Goal: Transaction & Acquisition: Purchase product/service

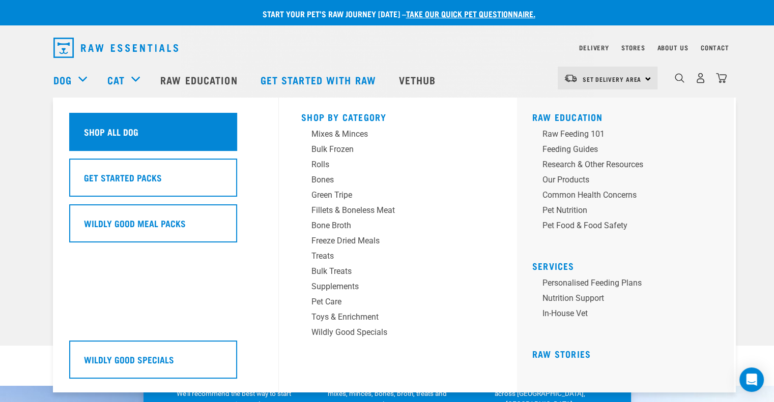
click at [86, 136] on h5 "Shop All Dog" at bounding box center [111, 131] width 54 height 13
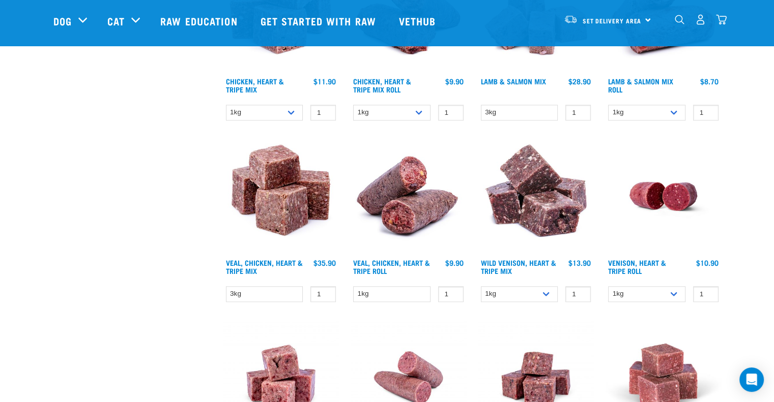
scroll to position [1171, 0]
click at [543, 201] on img at bounding box center [535, 195] width 115 height 115
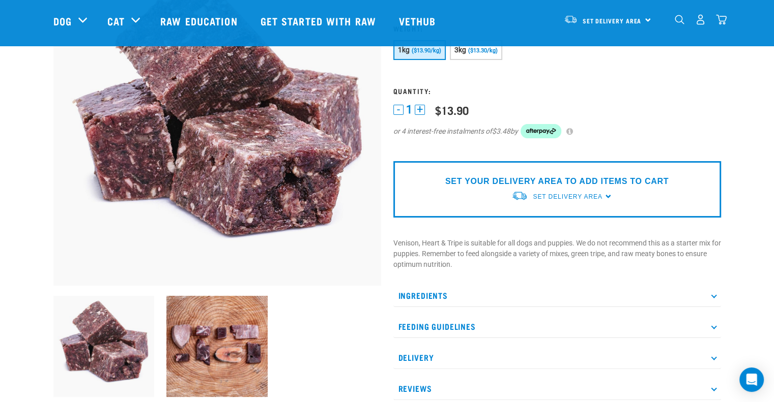
scroll to position [117, 0]
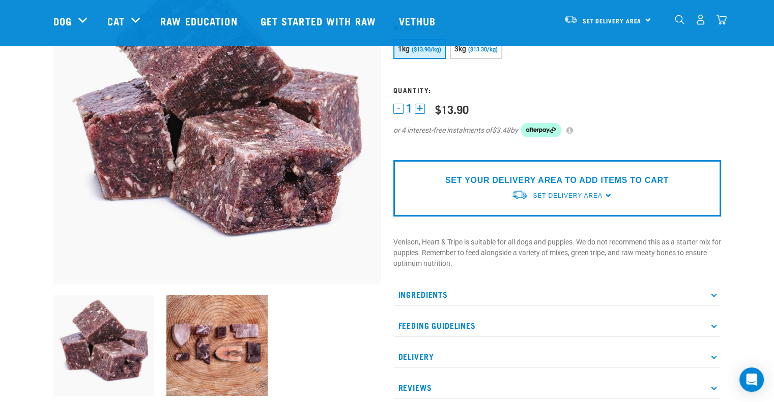
click at [421, 291] on p "Ingredients" at bounding box center [557, 294] width 328 height 23
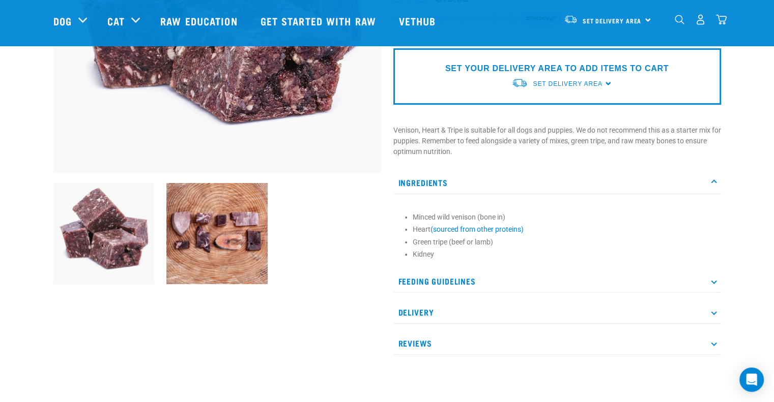
scroll to position [229, 0]
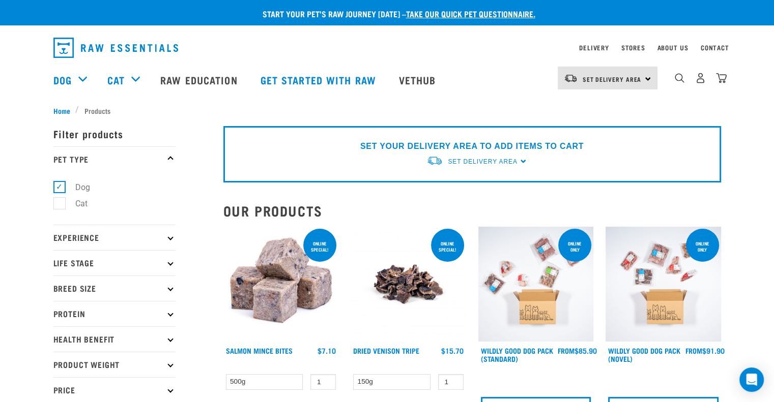
click at [92, 239] on p "Experience" at bounding box center [114, 237] width 122 height 25
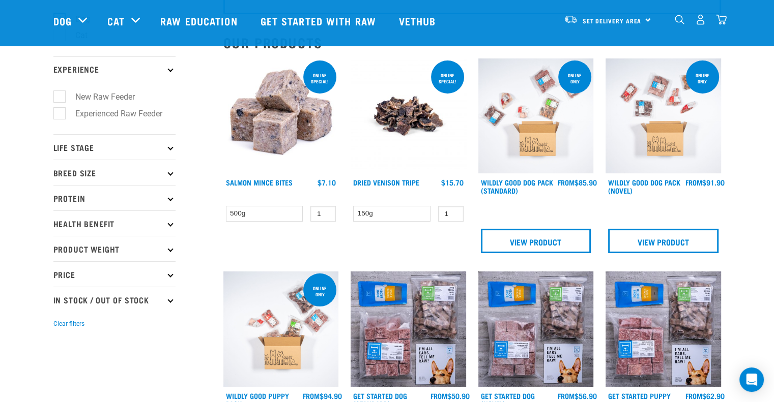
scroll to position [95, 0]
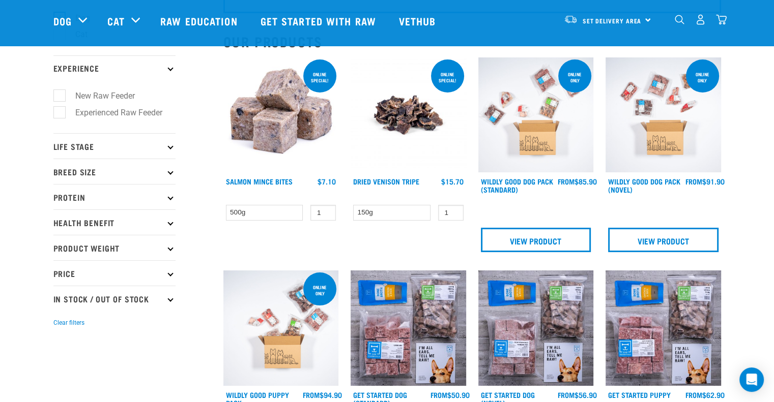
click at [82, 147] on p "Life Stage" at bounding box center [114, 145] width 122 height 25
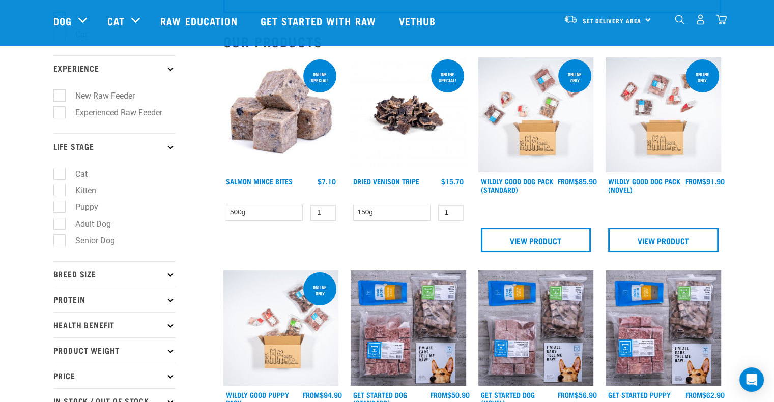
click at [100, 224] on label "Adult Dog" at bounding box center [87, 224] width 56 height 13
click at [60, 224] on input "Adult Dog" at bounding box center [56, 222] width 7 height 7
checkbox input "true"
click at [78, 273] on p "Breed Size" at bounding box center [114, 273] width 122 height 25
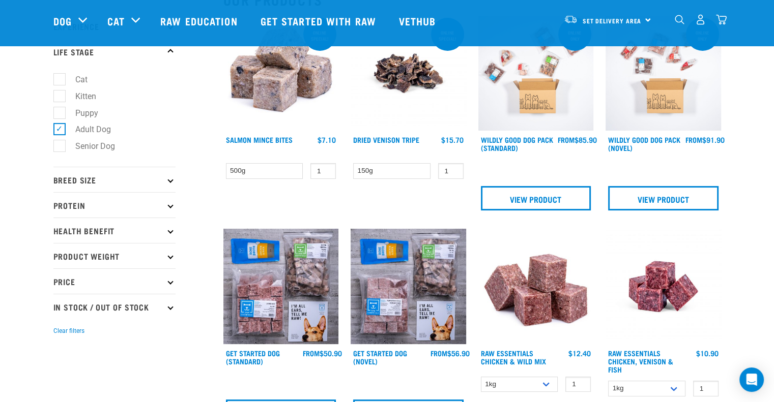
scroll to position [138, 0]
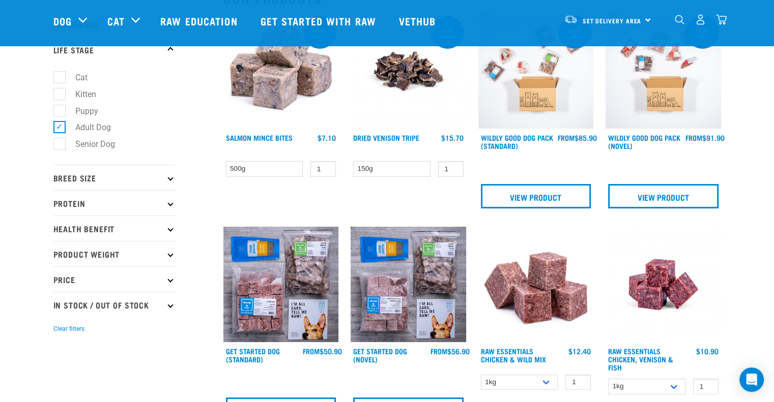
click at [83, 177] on p "Breed Size" at bounding box center [114, 177] width 122 height 25
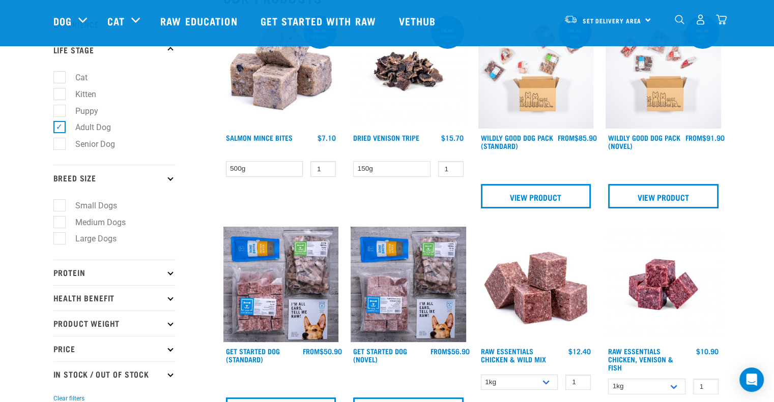
click at [81, 205] on label "Small Dogs" at bounding box center [90, 205] width 62 height 13
click at [60, 205] on input "Small Dogs" at bounding box center [56, 203] width 7 height 7
checkbox input "true"
click at [65, 276] on p "Protein" at bounding box center [114, 272] width 122 height 25
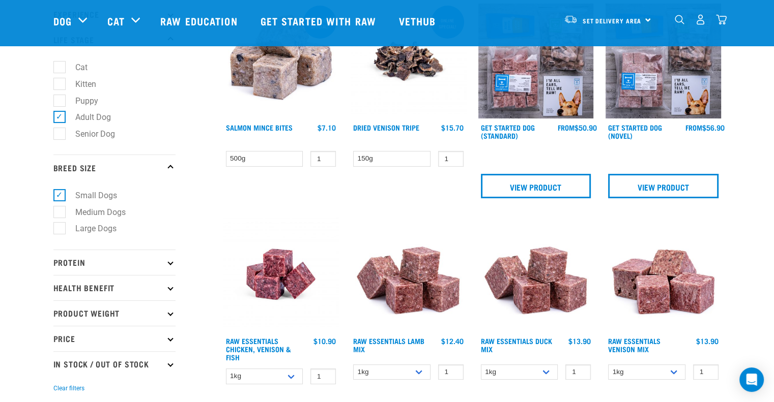
scroll to position [150, 0]
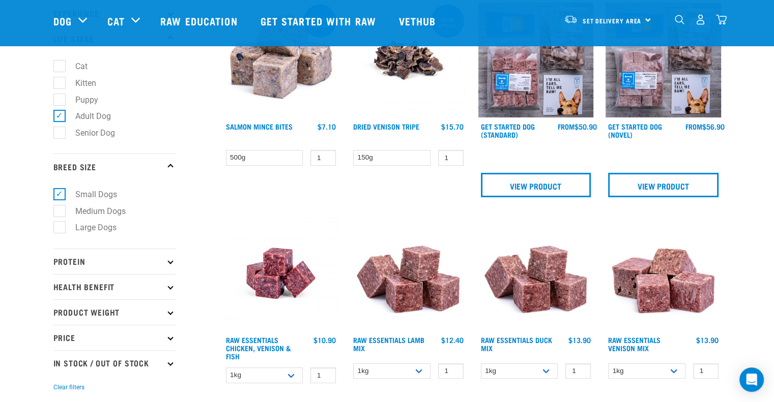
click at [69, 258] on p "Protein" at bounding box center [114, 261] width 122 height 25
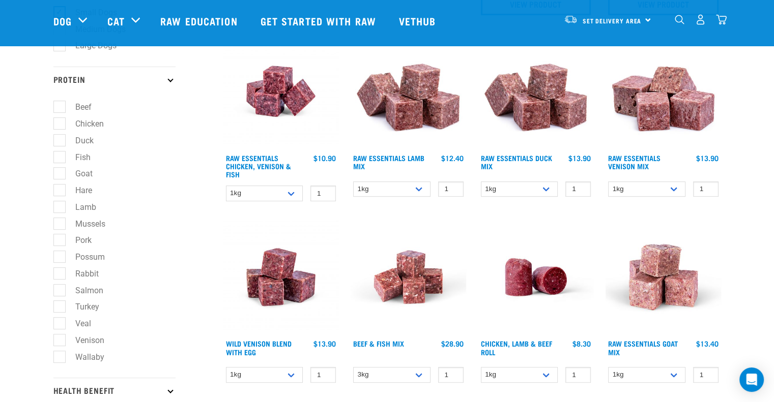
scroll to position [314, 0]
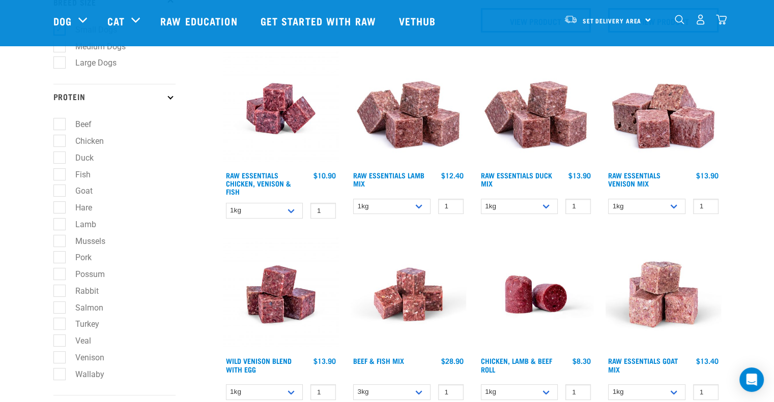
click at [60, 146] on label "Chicken" at bounding box center [83, 141] width 49 height 13
click at [60, 142] on input "Chicken" at bounding box center [56, 139] width 7 height 7
checkbox input "true"
click at [60, 159] on label "Duck" at bounding box center [78, 158] width 39 height 13
click at [60, 159] on input "Duck" at bounding box center [56, 156] width 7 height 7
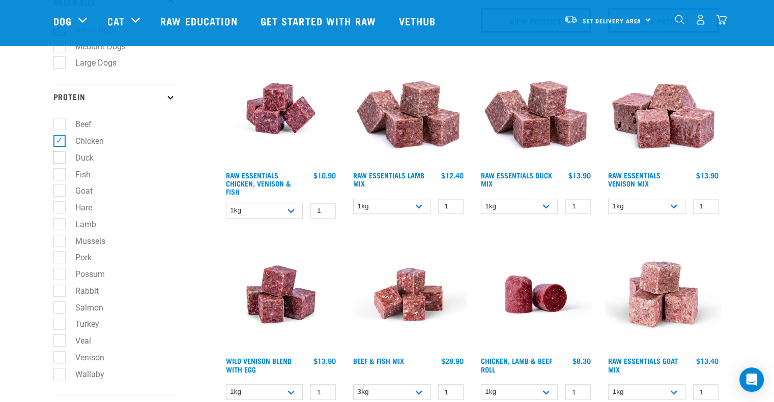
checkbox input "true"
click at [61, 172] on label "Fish" at bounding box center [77, 174] width 36 height 13
click at [60, 172] on input "Fish" at bounding box center [56, 172] width 7 height 7
checkbox input "true"
click at [62, 188] on label "Goat" at bounding box center [78, 191] width 38 height 13
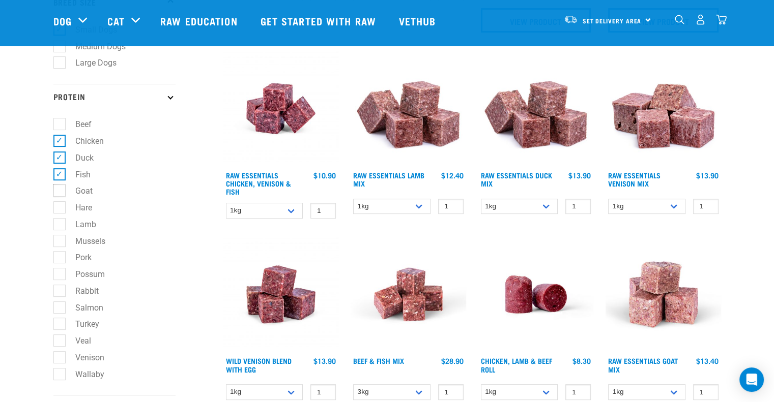
click at [60, 188] on input "Goat" at bounding box center [56, 189] width 7 height 7
checkbox input "true"
click at [63, 213] on label "Hare" at bounding box center [77, 207] width 37 height 13
click at [60, 209] on input "Hare" at bounding box center [56, 205] width 7 height 7
checkbox input "true"
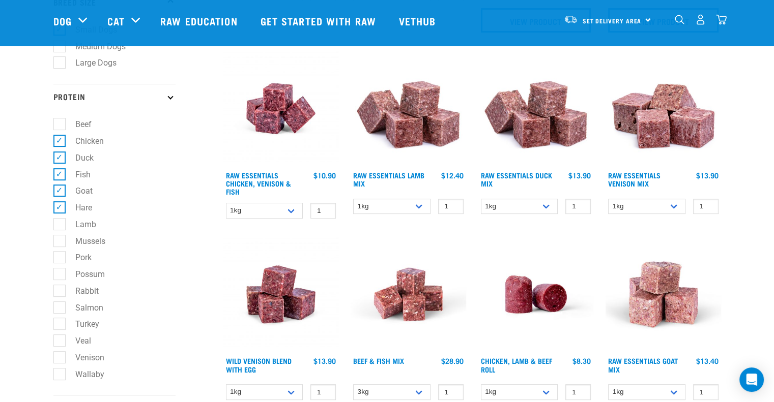
click at [60, 223] on label "Lamb" at bounding box center [79, 224] width 41 height 13
click at [60, 223] on input "Lamb" at bounding box center [56, 222] width 7 height 7
checkbox input "true"
click at [59, 246] on label "Mussels" at bounding box center [84, 241] width 50 height 13
click at [59, 243] on input "Mussels" at bounding box center [56, 239] width 7 height 7
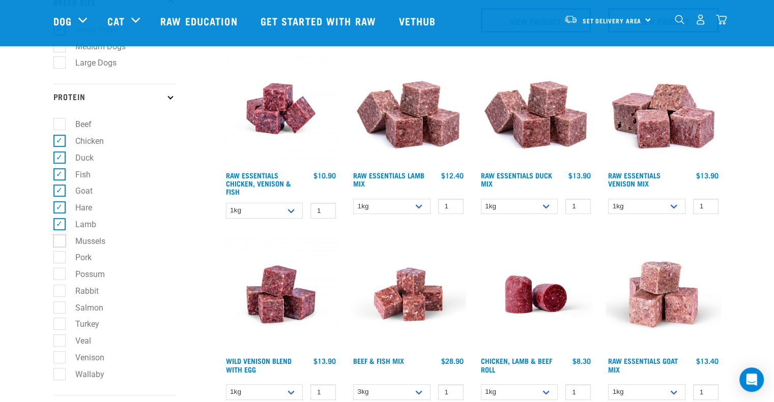
checkbox input "true"
click at [63, 278] on label "Possum" at bounding box center [84, 274] width 50 height 13
click at [60, 276] on input "Possum" at bounding box center [56, 273] width 7 height 7
checkbox input "true"
click at [59, 293] on label "Rabbit" at bounding box center [81, 291] width 44 height 13
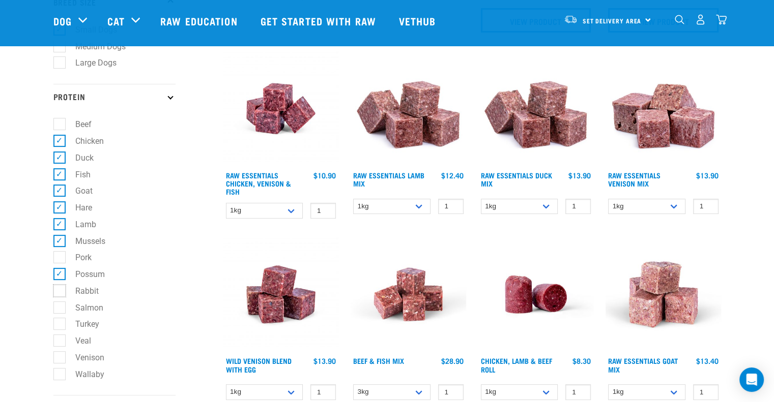
click at [59, 292] on input "Rabbit" at bounding box center [56, 289] width 7 height 7
checkbox input "true"
click at [60, 309] on label "Salmon" at bounding box center [83, 308] width 48 height 13
click at [60, 309] on input "Salmon" at bounding box center [56, 306] width 7 height 7
checkbox input "true"
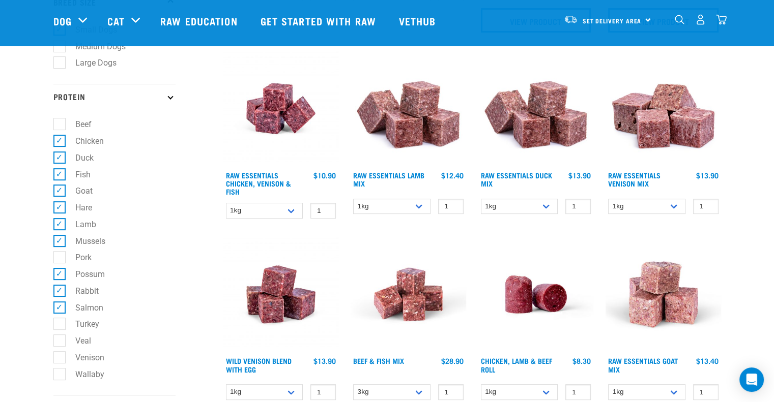
click at [59, 323] on label "Turkey" at bounding box center [81, 324] width 44 height 13
click at [58, 323] on input "Turkey" at bounding box center [56, 322] width 7 height 7
checkbox input "true"
click at [59, 358] on label "Venison" at bounding box center [83, 357] width 49 height 13
click at [59, 358] on input "Venison" at bounding box center [56, 356] width 7 height 7
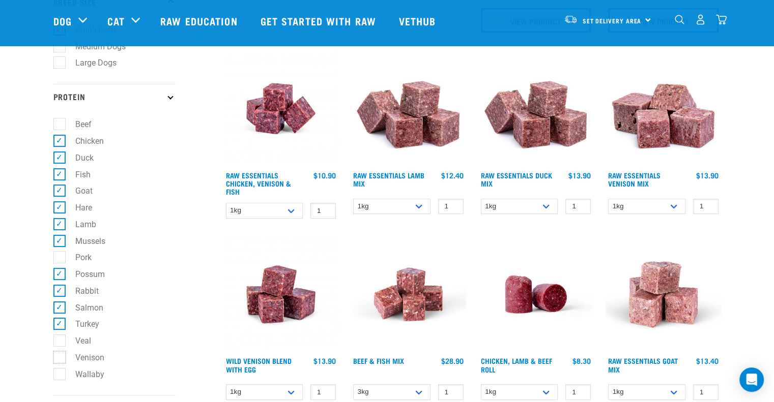
checkbox input "true"
click at [60, 374] on label "Wallaby" at bounding box center [83, 374] width 49 height 13
click at [60, 374] on input "Wallaby" at bounding box center [56, 372] width 7 height 7
checkbox input "true"
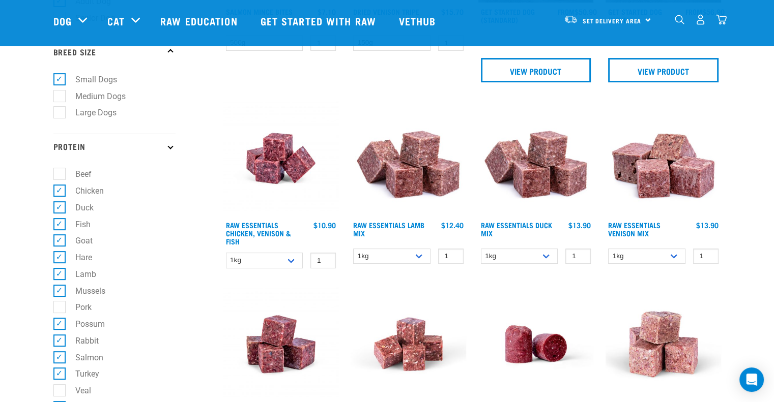
scroll to position [266, 0]
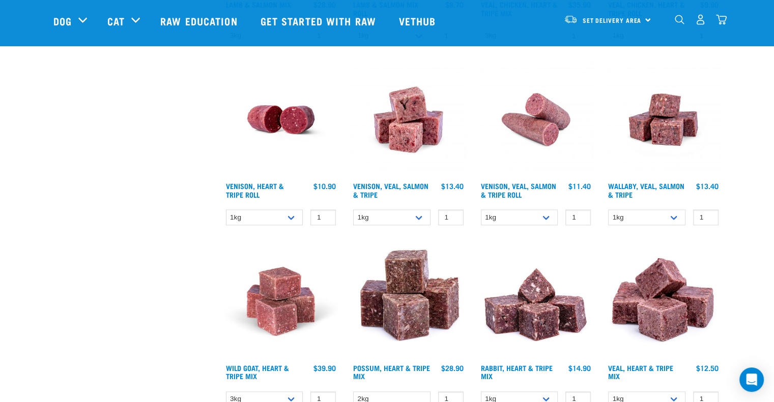
scroll to position [1243, 0]
click at [645, 132] on img at bounding box center [662, 119] width 115 height 115
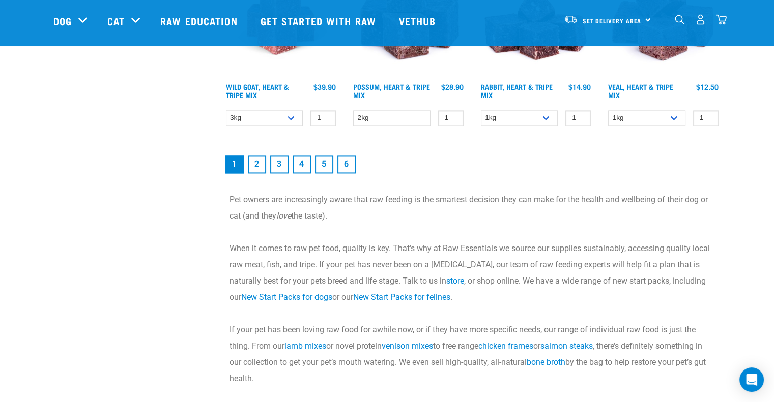
scroll to position [1402, 0]
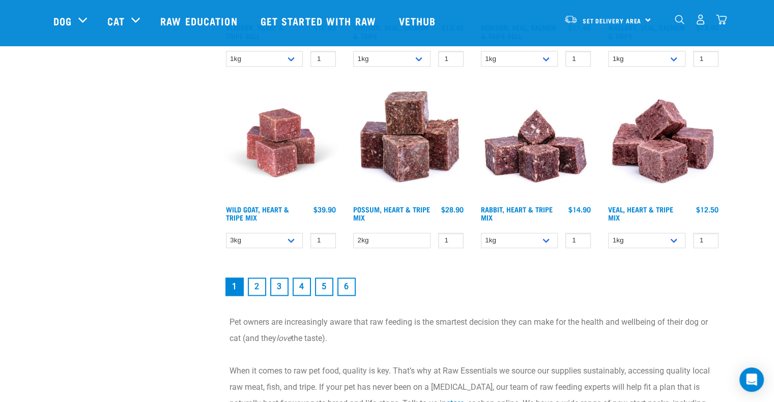
click at [252, 290] on link "2" at bounding box center [257, 287] width 18 height 18
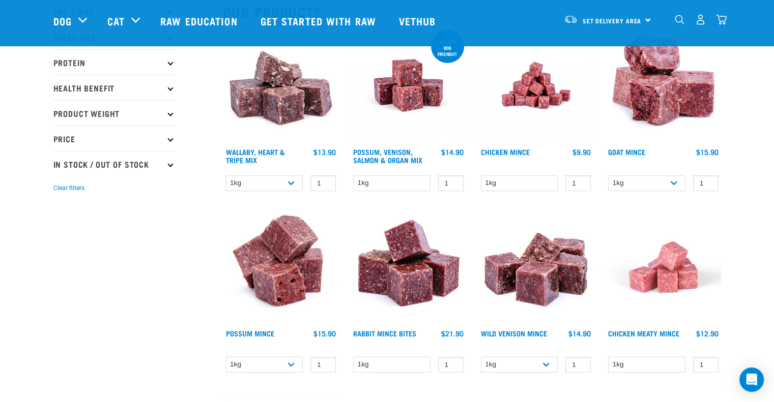
scroll to position [124, 0]
click at [267, 122] on img at bounding box center [280, 85] width 115 height 115
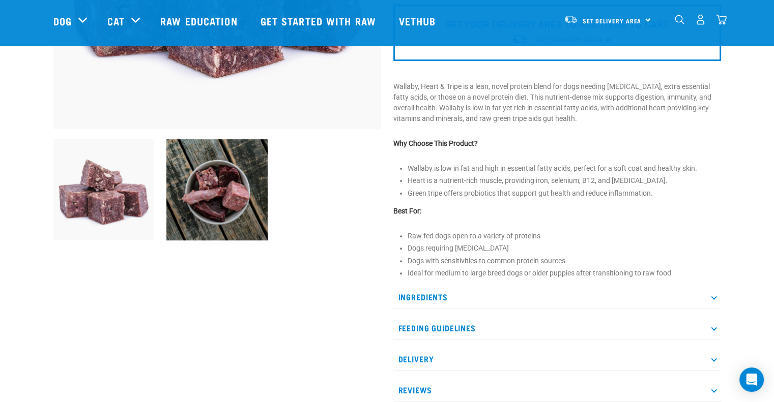
scroll to position [274, 0]
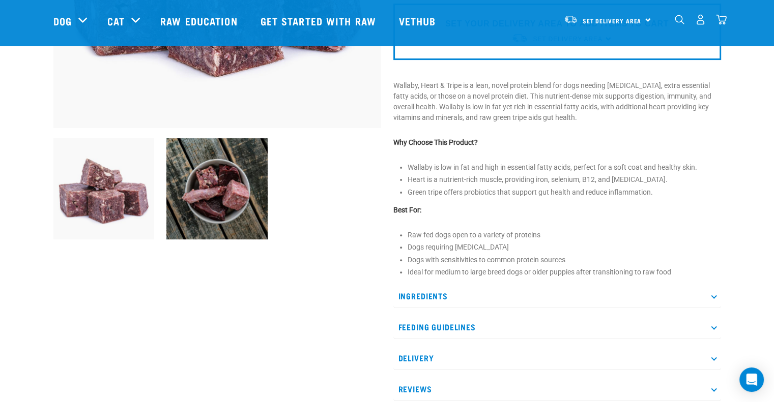
click at [419, 295] on p "Ingredients" at bounding box center [557, 296] width 328 height 23
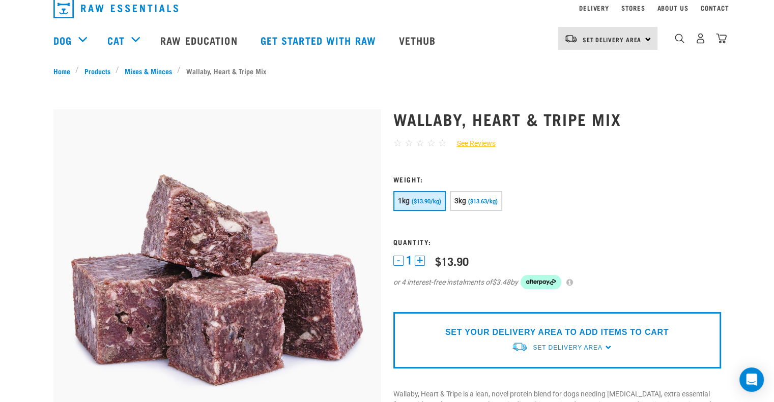
scroll to position [0, 0]
